Goal: Information Seeking & Learning: Learn about a topic

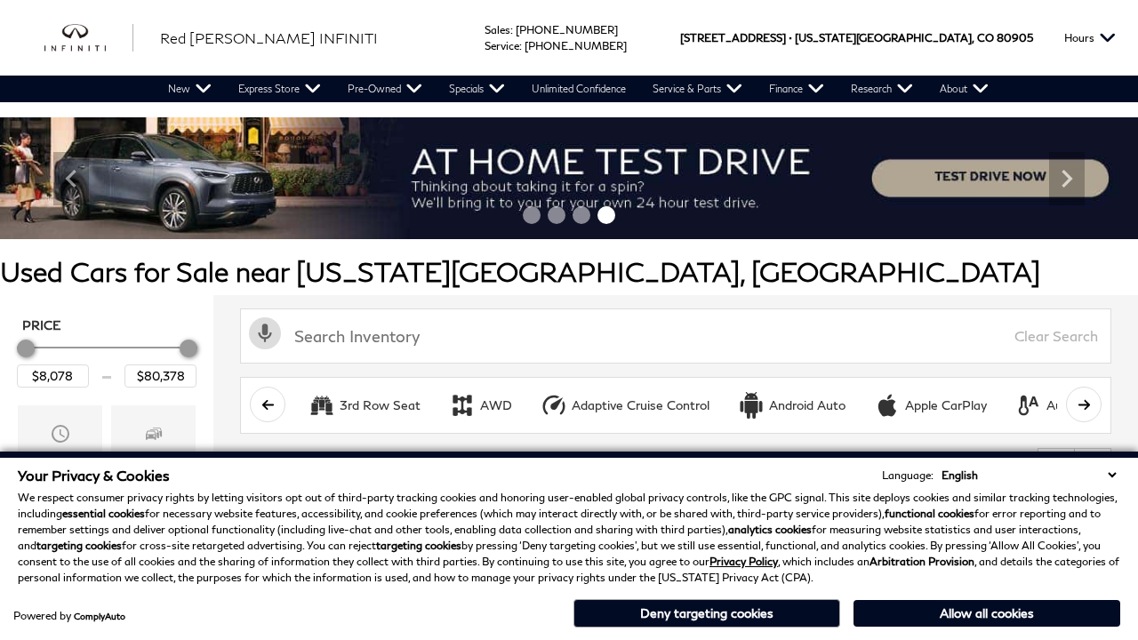
scroll to position [741, 0]
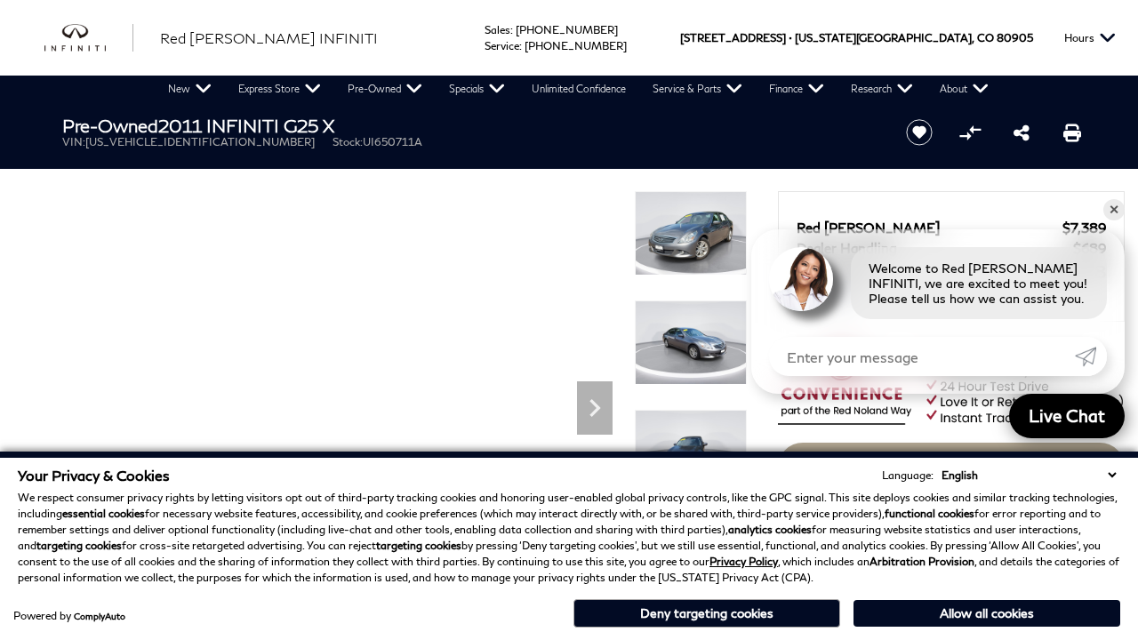
scroll to position [1525, 0]
